Goal: Find specific page/section: Find specific page/section

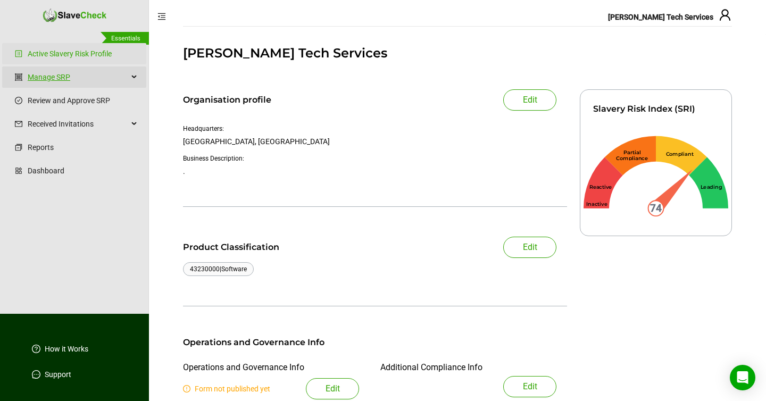
click at [93, 76] on link "Manage SRP" at bounding box center [78, 77] width 101 height 21
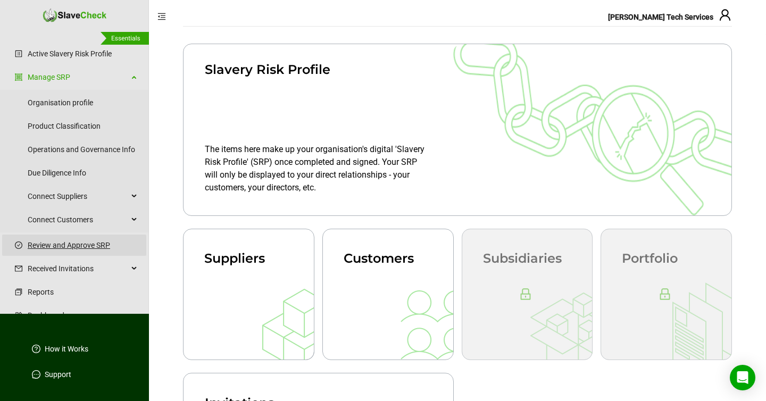
click at [75, 246] on link "Review and Approve SRP" at bounding box center [83, 245] width 110 height 21
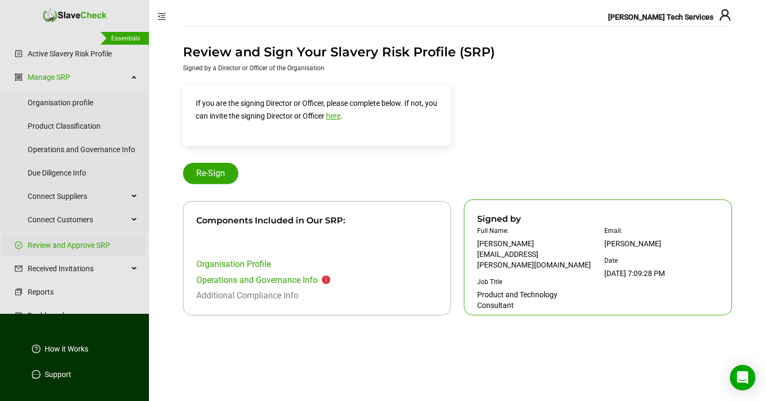
click at [257, 296] on div "Additional Compliance Info" at bounding box center [317, 295] width 242 height 13
